Goal: Find contact information: Find contact information

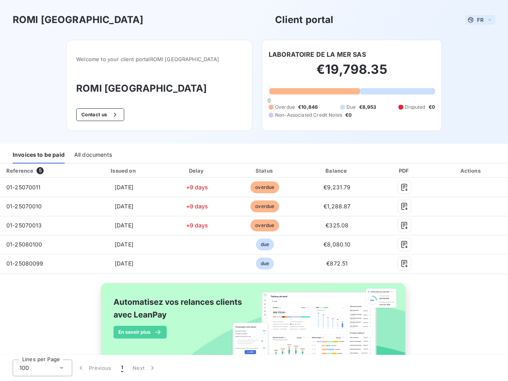
click at [477, 20] on span "FR" at bounding box center [480, 20] width 6 height 6
click at [109, 115] on button "Contact us" at bounding box center [100, 114] width 48 height 13
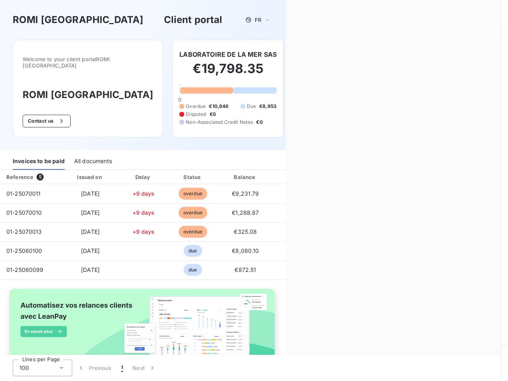
click at [314, 54] on div "Contact us Fill out the form below, and a member of our team will get back to y…" at bounding box center [397, 190] width 222 height 381
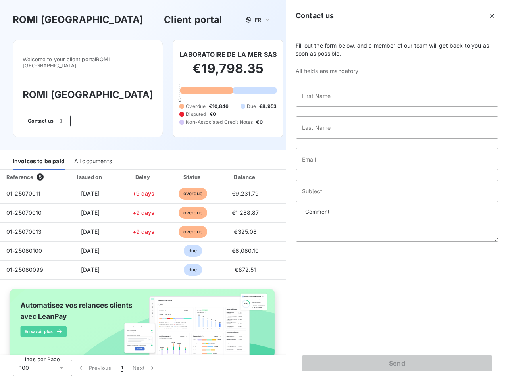
click at [39, 155] on div "Invoices to be paid" at bounding box center [39, 161] width 52 height 17
click at [93, 155] on div "All documents" at bounding box center [93, 161] width 38 height 17
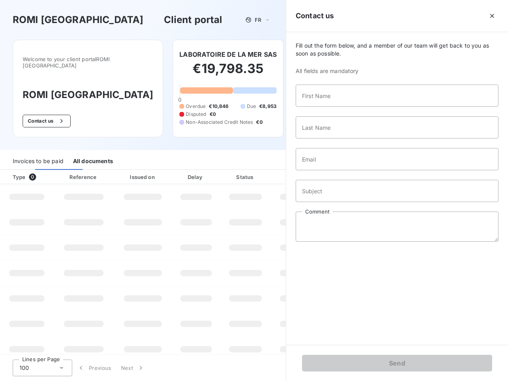
click at [41, 171] on th "Type 0" at bounding box center [27, 177] width 54 height 14
click at [122, 171] on th "Issued on" at bounding box center [143, 177] width 58 height 14
click at [194, 171] on th "Delay" at bounding box center [196, 177] width 48 height 14
click at [261, 171] on th "Status" at bounding box center [245, 177] width 50 height 14
click at [332, 171] on div "Fill out the form below, and a member of our team will get back to you as soon …" at bounding box center [397, 188] width 222 height 313
